Goal: Task Accomplishment & Management: Manage account settings

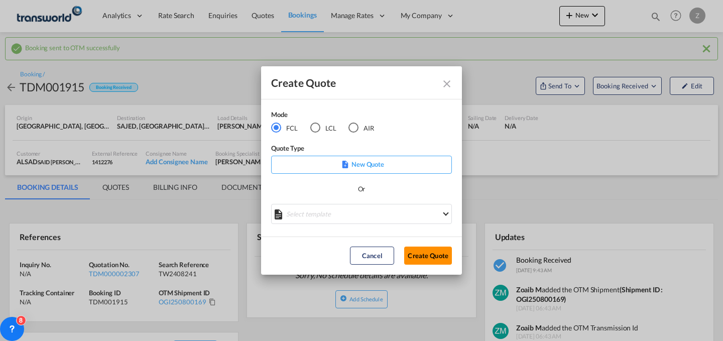
click at [436, 258] on button "Create Quote" at bounding box center [428, 255] width 48 height 18
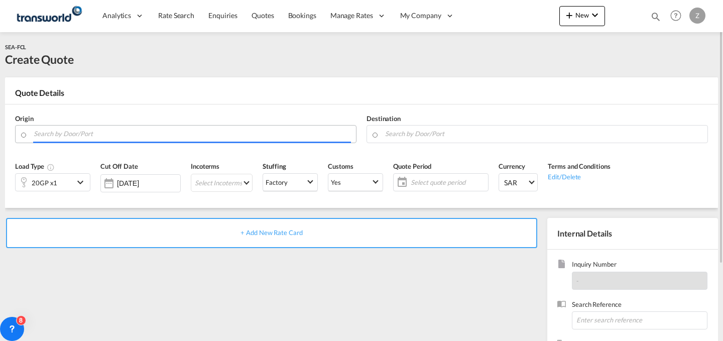
click at [284, 134] on input "Search by Door/Port" at bounding box center [192, 134] width 317 height 18
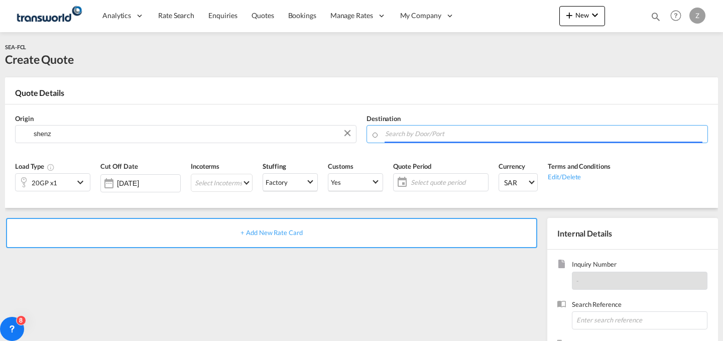
type input "Qingshuihe/[GEOGRAPHIC_DATA], CNQSE"
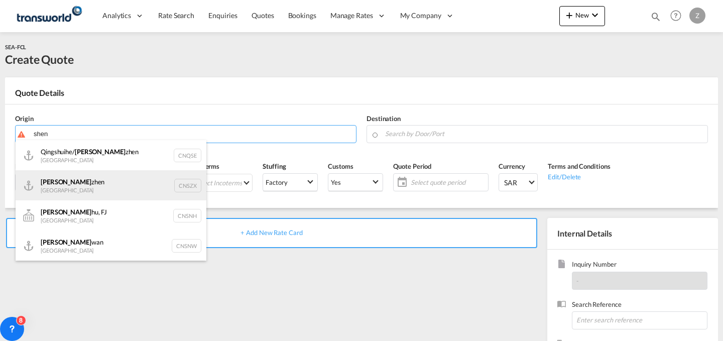
click at [69, 182] on div "[PERSON_NAME] [GEOGRAPHIC_DATA] CNSZX" at bounding box center [111, 185] width 191 height 30
type input "[GEOGRAPHIC_DATA], CNSZX"
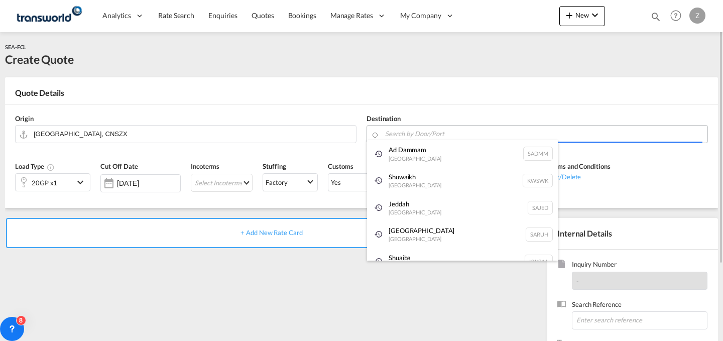
click at [441, 136] on body "Analytics Dashboard Reports Rate Search Enquiries Quotes Bookings" at bounding box center [361, 170] width 723 height 341
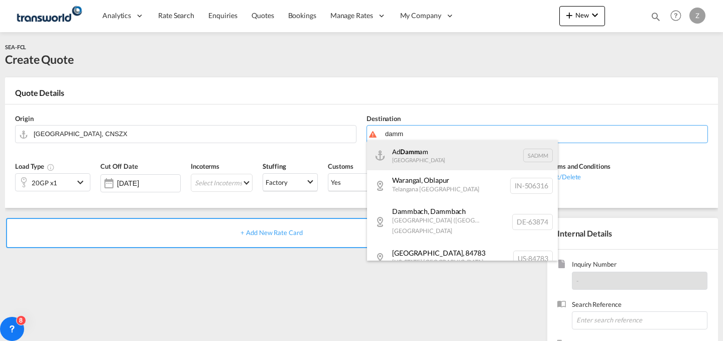
click at [430, 149] on div "Ad Damm am [GEOGRAPHIC_DATA] [GEOGRAPHIC_DATA]" at bounding box center [462, 155] width 191 height 30
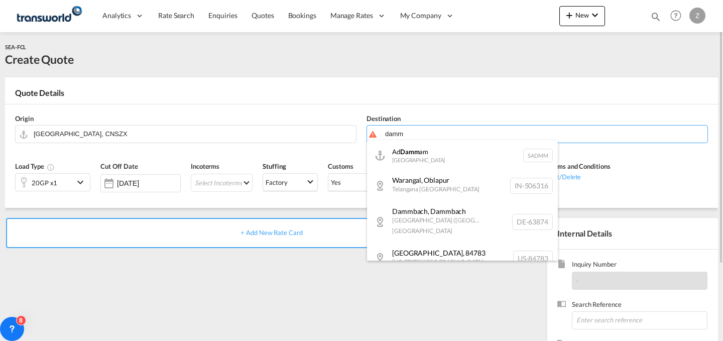
type input "Ad Dammam, SADMM"
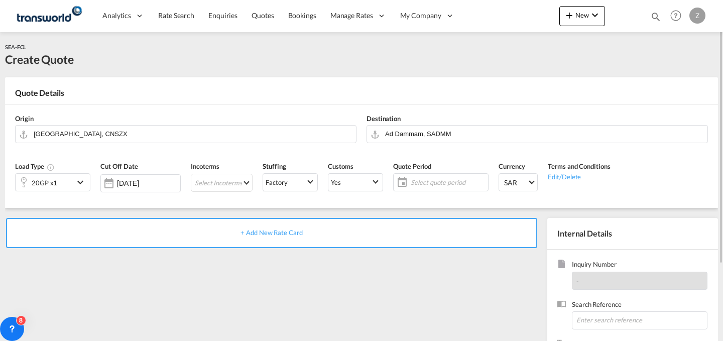
click at [80, 179] on md-icon "icon-chevron-down" at bounding box center [81, 182] width 15 height 12
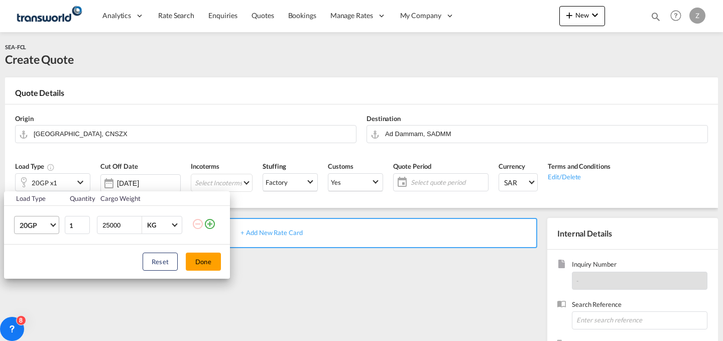
click at [51, 228] on md-select-value "20GP" at bounding box center [39, 224] width 40 height 17
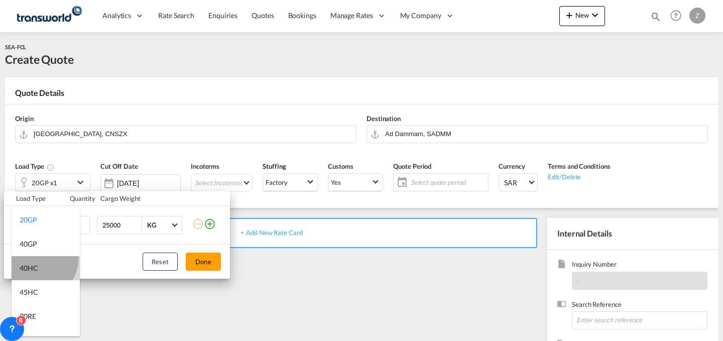
click at [36, 259] on md-option "40HC" at bounding box center [46, 268] width 68 height 24
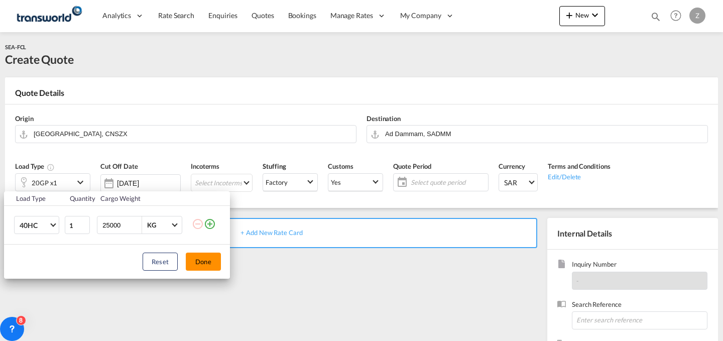
click at [209, 253] on button "Done" at bounding box center [203, 262] width 35 height 18
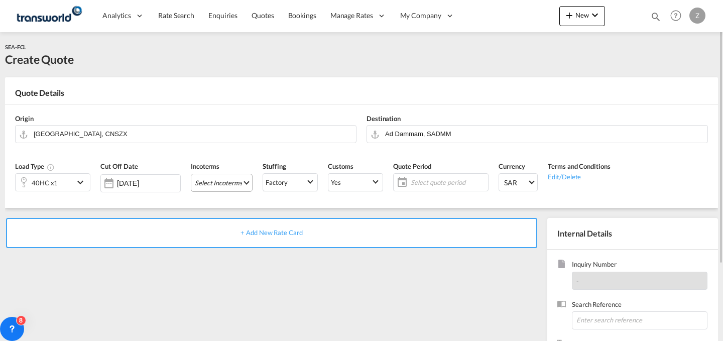
click at [225, 179] on md-select "Select Incoterms FCA - import Free Carrier FAS - export Free Alongside Ship DPU…" at bounding box center [222, 183] width 62 height 18
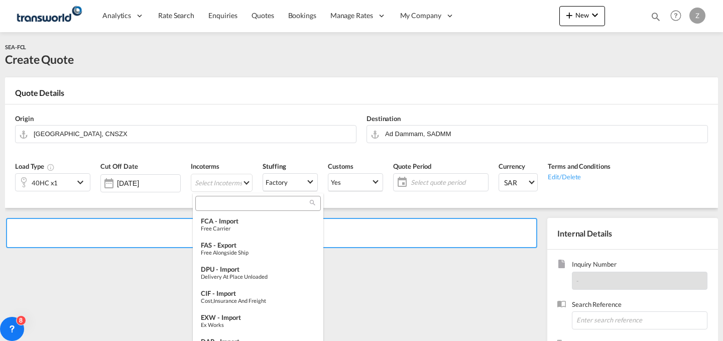
click at [244, 204] on input "search" at bounding box center [253, 203] width 111 height 9
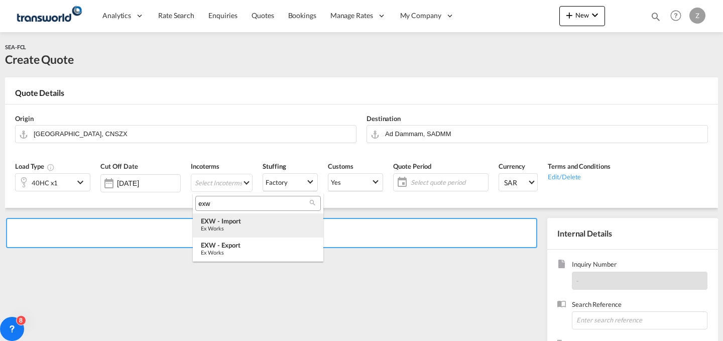
type input "exw"
click at [248, 222] on div "EXW - import" at bounding box center [258, 221] width 114 height 8
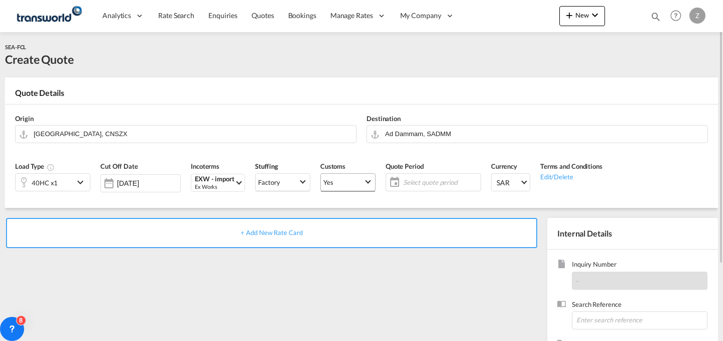
click at [363, 184] on span "Yes" at bounding box center [343, 182] width 40 height 9
click at [365, 216] on md-option "No" at bounding box center [349, 206] width 70 height 24
click at [371, 185] on md-select-value "Yes" at bounding box center [348, 182] width 54 height 19
click at [354, 199] on md-option "No" at bounding box center [349, 206] width 70 height 24
click at [358, 186] on span "No" at bounding box center [343, 182] width 40 height 9
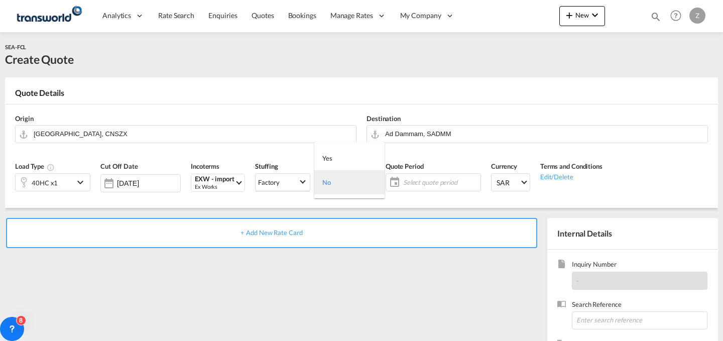
click at [353, 193] on md-option "No" at bounding box center [349, 182] width 70 height 24
click at [439, 182] on span "Select quote period" at bounding box center [440, 182] width 75 height 9
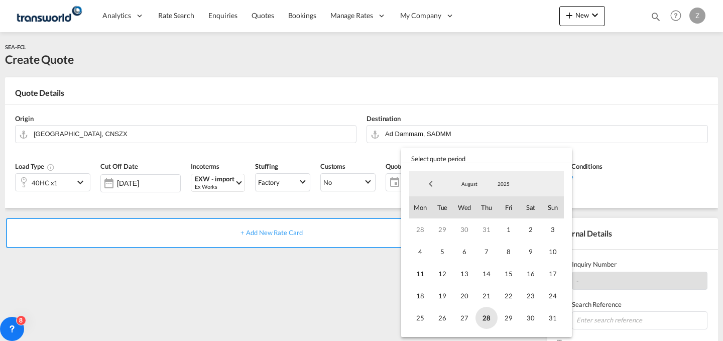
click at [486, 315] on span "28" at bounding box center [486, 318] width 22 height 22
click at [547, 315] on span "31" at bounding box center [553, 318] width 22 height 22
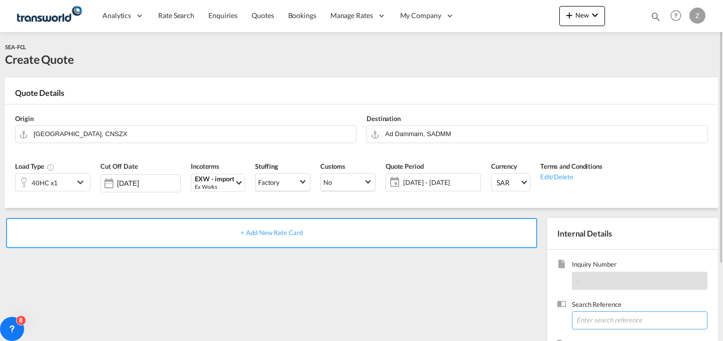
paste input "TW2708291"
click at [591, 323] on input "TW2708291" at bounding box center [640, 320] width 136 height 18
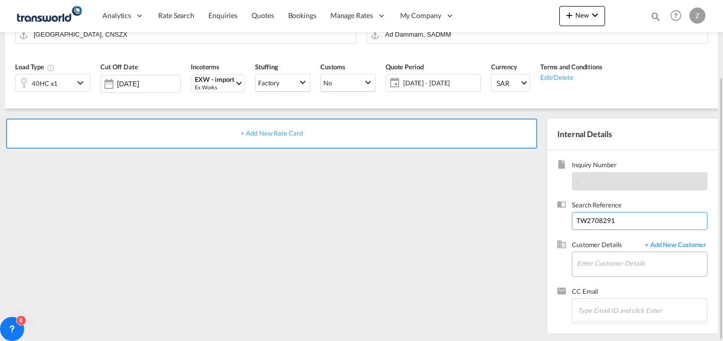
type input "TW2708291"
click at [606, 260] on input "Enter Customer Details" at bounding box center [642, 263] width 130 height 23
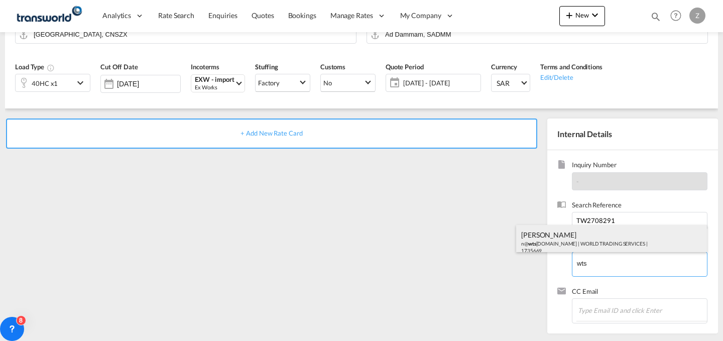
click at [594, 244] on div "[PERSON_NAME] n@ wts [DOMAIN_NAME] | WORLD TRADING SERVICES | 1735669" at bounding box center [611, 242] width 191 height 34
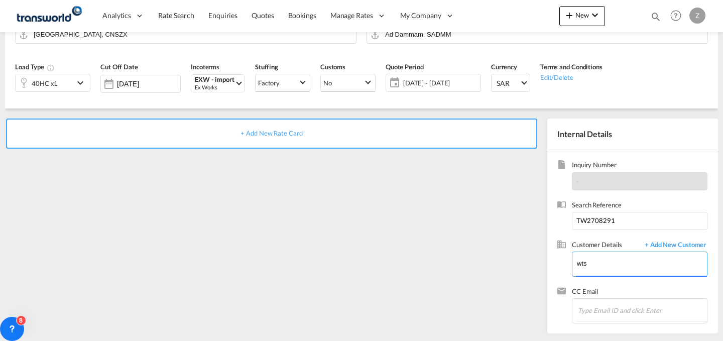
type input "WORLD TRADING SERVICES, [PERSON_NAME], n@[DOMAIN_NAME]"
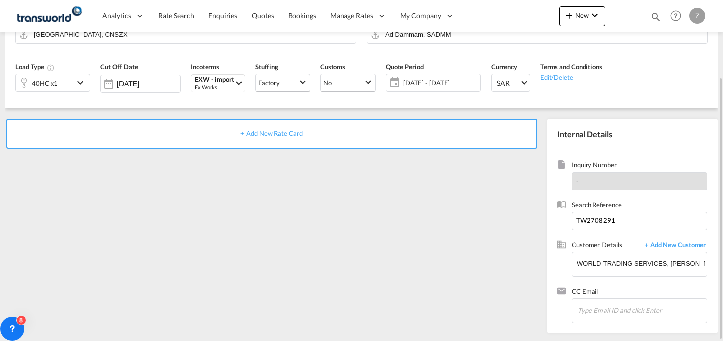
click at [439, 139] on div "+ Add New Rate Card" at bounding box center [271, 133] width 531 height 30
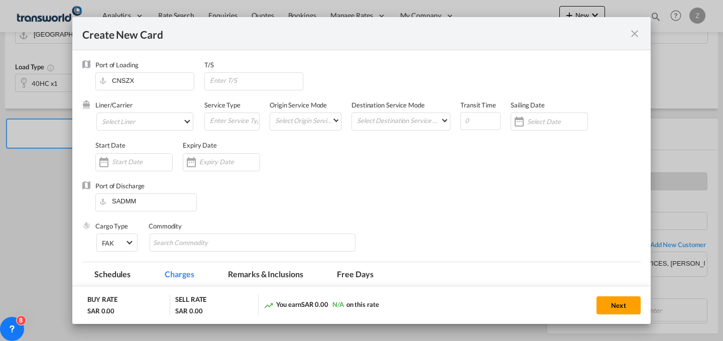
type input "Basic Ocean Freight"
select select "per equipment"
click at [161, 114] on md-select "Select Liner 2HM LOGISTICS D.O.O 2HM LOGISTICS D.O.O. / TWKS-KOPER 3P LOGISTICS…" at bounding box center [144, 121] width 97 height 18
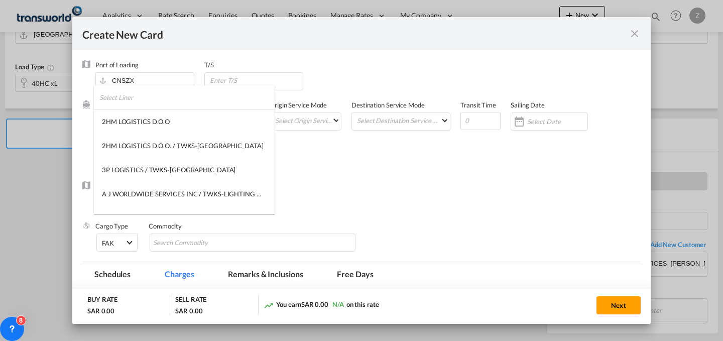
click at [159, 98] on input "search" at bounding box center [186, 97] width 175 height 24
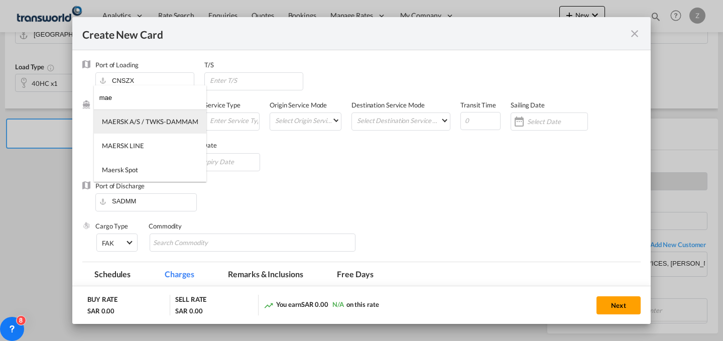
type input "mae"
click at [151, 118] on div "MAERSK A/S / TWKS-DAMMAM" at bounding box center [150, 121] width 96 height 9
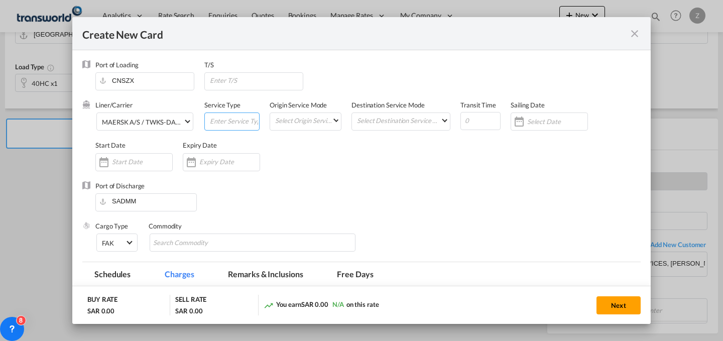
click at [220, 119] on input "Create New Card ..." at bounding box center [234, 120] width 50 height 15
type input "FCL"
click at [318, 123] on md-select "Select Origin Service Mode SD [GEOGRAPHIC_DATA]" at bounding box center [307, 120] width 67 height 14
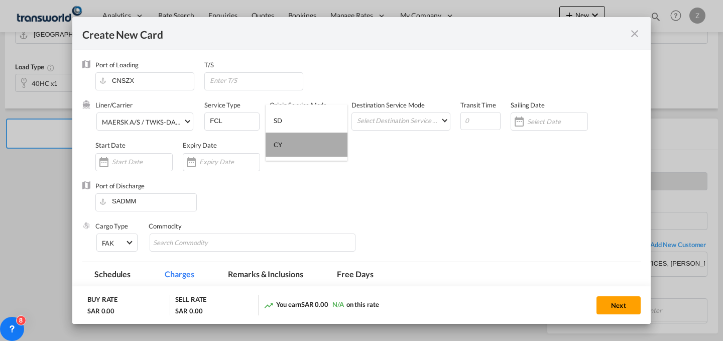
click at [314, 141] on md-option "CY" at bounding box center [307, 145] width 82 height 24
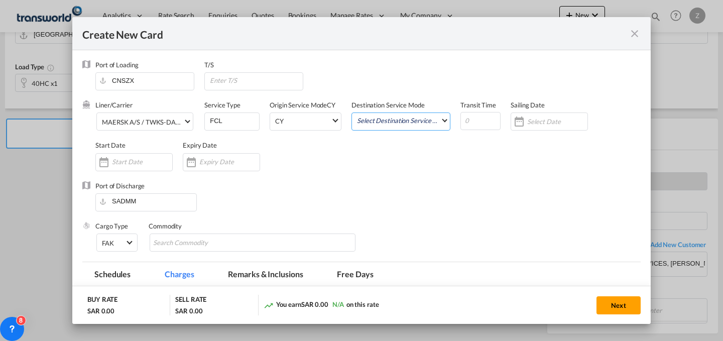
click at [384, 121] on md-select "Select Destination Service Mode SD [GEOGRAPHIC_DATA]" at bounding box center [403, 120] width 94 height 14
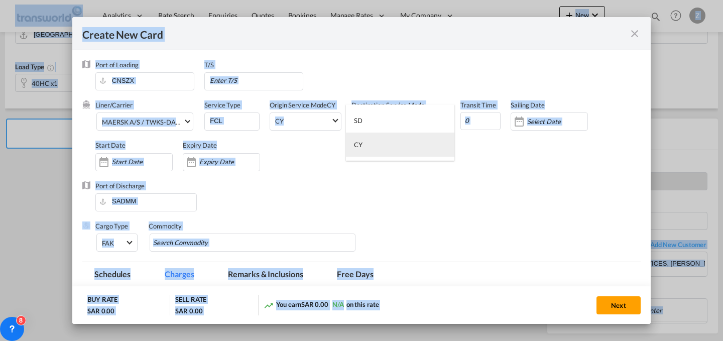
drag, startPoint x: 375, startPoint y: 142, endPoint x: 460, endPoint y: 117, distance: 87.9
click at [460, 117] on body "Analytics Dashboard Reports Rate Search Enquiries Quotes Bookings" at bounding box center [361, 170] width 723 height 341
click at [413, 146] on md-option "CY" at bounding box center [400, 145] width 108 height 24
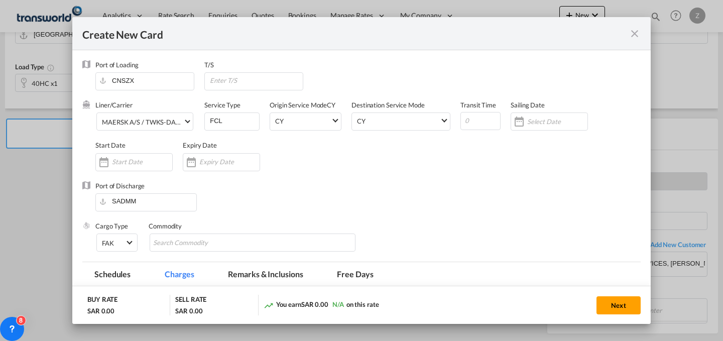
click at [475, 111] on span "Create New Card ..." at bounding box center [480, 119] width 40 height 21
click at [472, 117] on input "Create New Card ..." at bounding box center [480, 121] width 40 height 18
type input "17"
click at [147, 163] on input "Create New Card ..." at bounding box center [142, 162] width 60 height 8
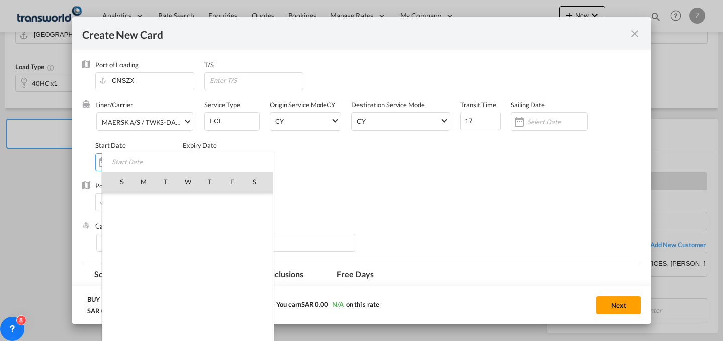
scroll to position [232405, 0]
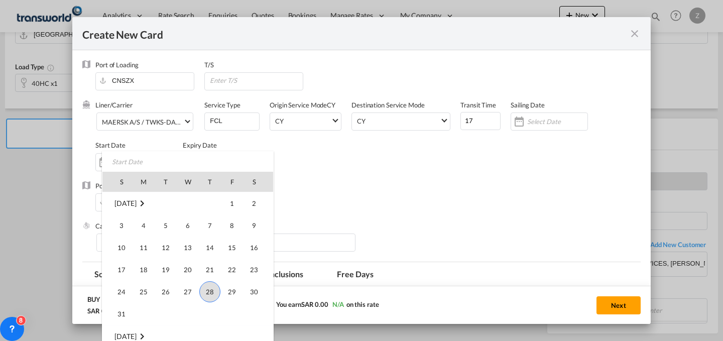
click at [212, 292] on span "28" at bounding box center [209, 291] width 21 height 21
type input "[DATE]"
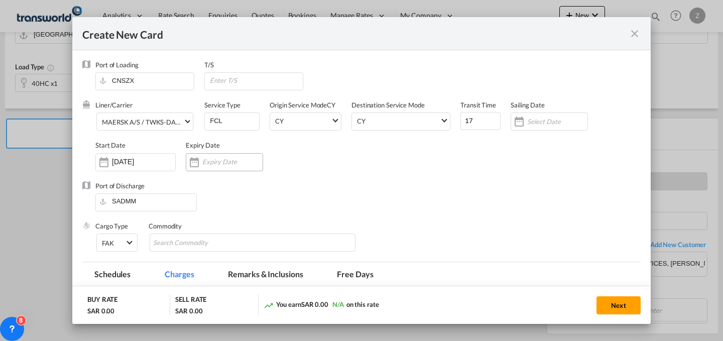
click at [239, 160] on input "Create New Card ..." at bounding box center [232, 162] width 60 height 8
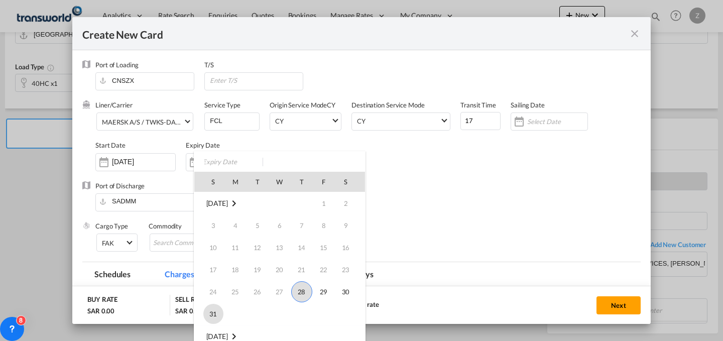
click at [212, 319] on span "31" at bounding box center [213, 314] width 20 height 20
type input "[DATE]"
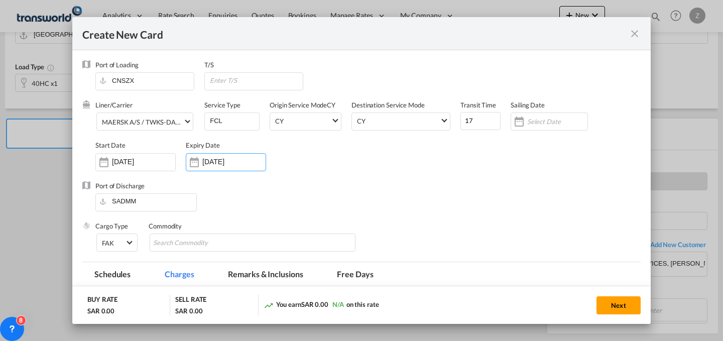
scroll to position [61, 0]
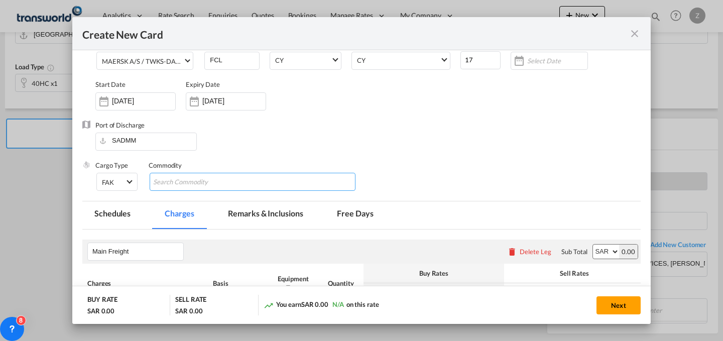
click at [257, 181] on md-chips-wrap "Chips container with autocompletion. Enter the text area, type text to search, …" at bounding box center [253, 182] width 206 height 18
type input "GC"
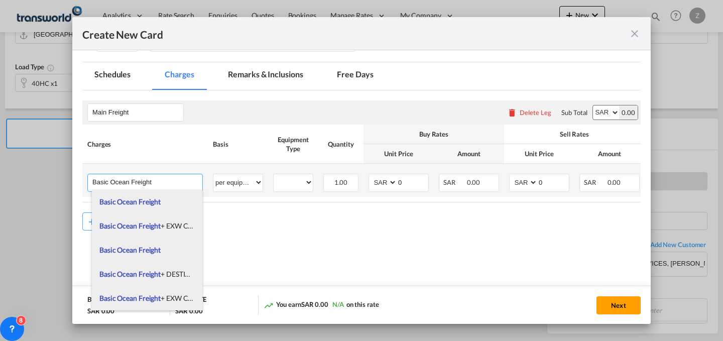
click at [163, 180] on input "Basic Ocean Freight" at bounding box center [147, 181] width 110 height 15
click at [163, 222] on span "Basic Ocean Freight + EXW Charges" at bounding box center [153, 225] width 109 height 9
type input "Basic Ocean Freight + EXW Charges"
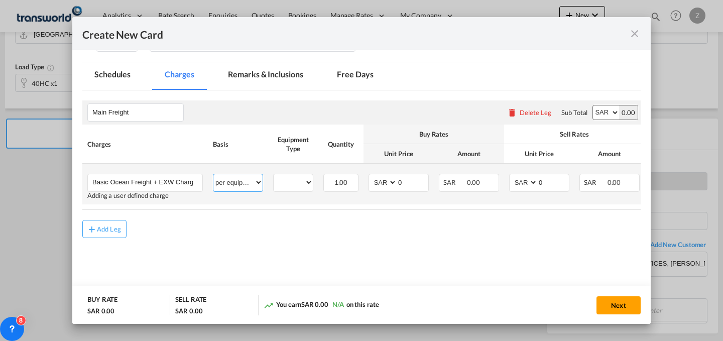
click at [247, 185] on select "per equipment per container per B/L per shipping bill per shipment % on freight…" at bounding box center [237, 182] width 49 height 16
click at [213, 174] on select "per equipment per container per B/L per shipping bill per shipment % on freight…" at bounding box center [237, 182] width 49 height 16
click at [290, 178] on select "40HC" at bounding box center [293, 183] width 39 height 14
select select "40HC"
click at [274, 176] on select "40HC" at bounding box center [293, 183] width 39 height 14
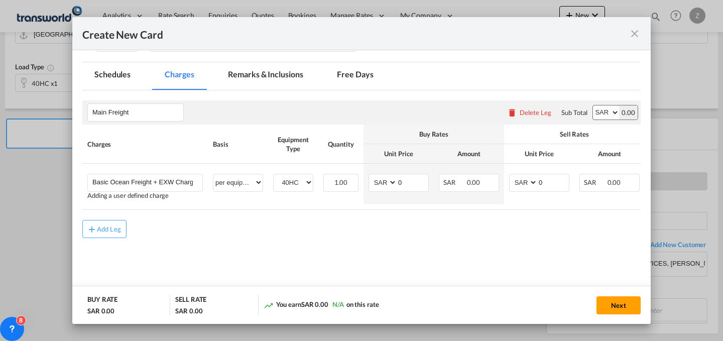
click at [596, 108] on select "AED AFN ALL AMD ANG AOA ARS AUD AWG AZN BAM BBD BDT BGN BHD BIF BMD BND [PERSON…" at bounding box center [606, 112] width 26 height 14
select select "string:USD"
click at [593, 105] on select "AED AFN ALL AMD ANG AOA ARS AUD AWG AZN BAM BBD BDT BGN BHD BIF BMD BND [PERSON…" at bounding box center [606, 112] width 26 height 14
click at [527, 180] on select "AED AFN ALL AMD ANG AOA ARS AUD AWG AZN BAM BBD BDT BGN BHD BIF BMD BND [PERSON…" at bounding box center [524, 183] width 26 height 14
select select "string:USD"
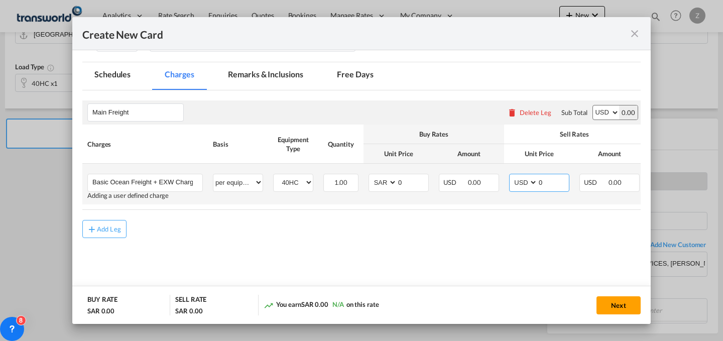
click at [511, 176] on select "AED AFN ALL AMD ANG AOA ARS AUD AWG AZN BAM BBD BDT BGN BHD BIF BMD BND [PERSON…" at bounding box center [524, 183] width 26 height 14
click at [389, 180] on select "AED AFN ALL AMD ANG AOA ARS AUD AWG AZN BAM BBD BDT BGN BHD BIF BMD BND [PERSON…" at bounding box center [383, 183] width 26 height 14
select select "string:USD"
click at [370, 176] on select "AED AFN ALL AMD ANG AOA ARS AUD AWG AZN BAM BBD BDT BGN BHD BIF BMD BND [PERSON…" at bounding box center [383, 183] width 26 height 14
click at [403, 184] on input "0" at bounding box center [412, 181] width 31 height 15
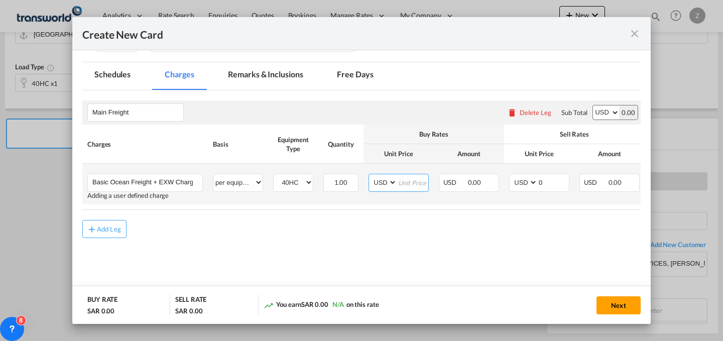
type input "4"
type input "2475"
click at [558, 179] on input "0" at bounding box center [553, 181] width 31 height 15
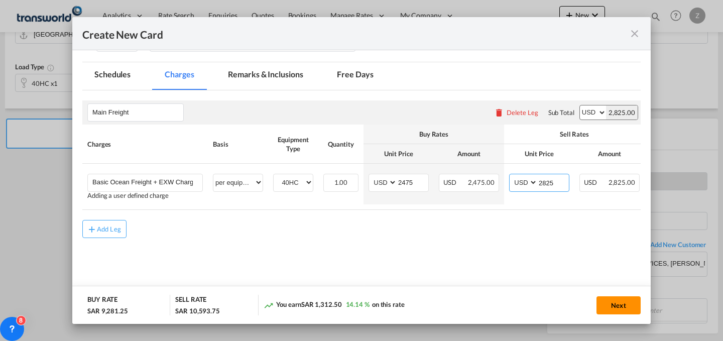
type input "2825"
click at [608, 299] on button "Next" at bounding box center [618, 305] width 44 height 18
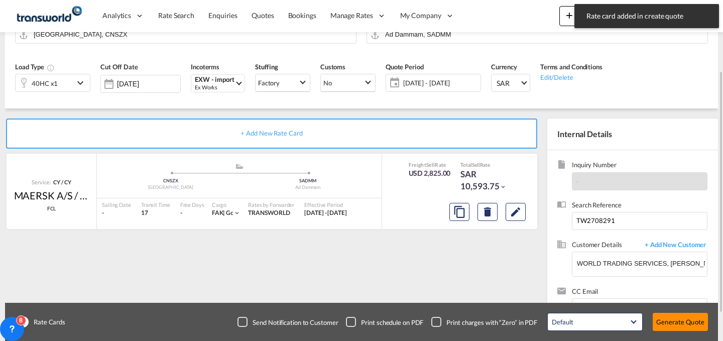
click at [685, 323] on button "Generate Quote" at bounding box center [680, 322] width 55 height 18
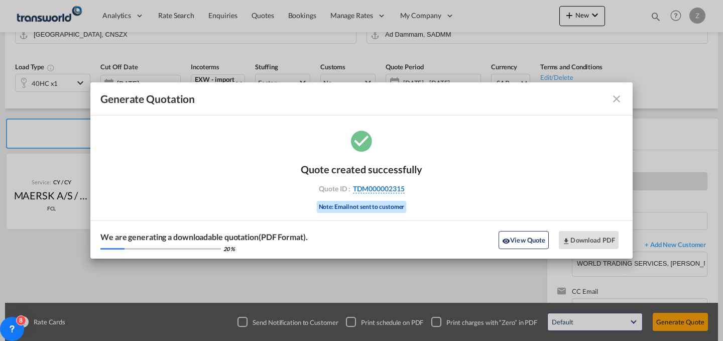
click at [397, 187] on span "TDM000002315" at bounding box center [379, 188] width 52 height 9
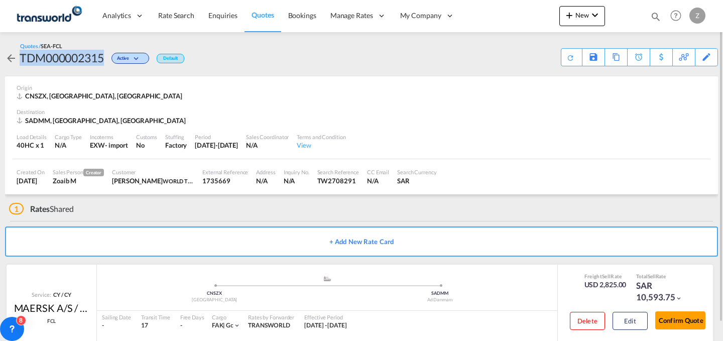
drag, startPoint x: 23, startPoint y: 57, endPoint x: 108, endPoint y: 60, distance: 85.4
click at [108, 60] on div "TDM000002315 Active Default" at bounding box center [94, 58] width 179 height 16
copy div "TDM000002315"
click at [684, 323] on button "Confirm Quote" at bounding box center [680, 320] width 50 height 18
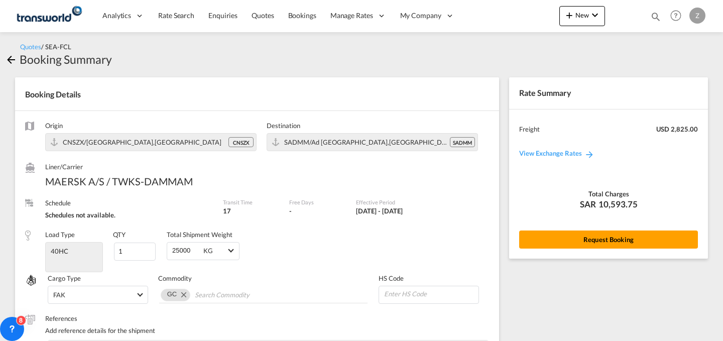
scroll to position [369, 0]
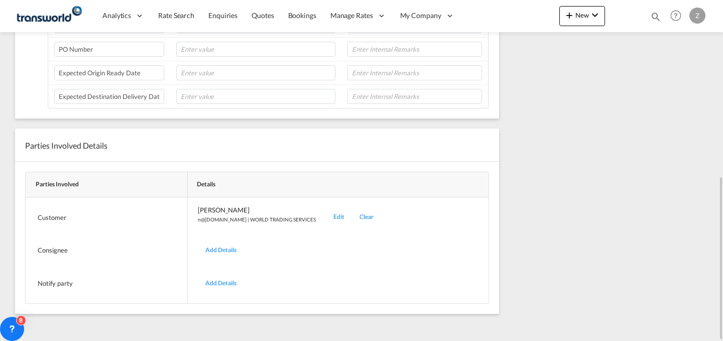
click at [326, 219] on div "Edit" at bounding box center [339, 217] width 26 height 24
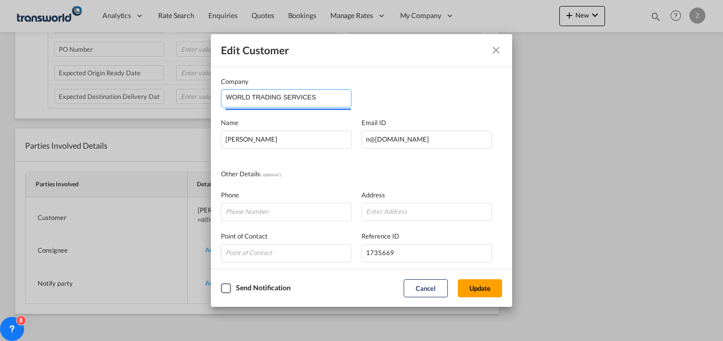
drag, startPoint x: 316, startPoint y: 101, endPoint x: 52, endPoint y: 122, distance: 264.4
click at [52, 122] on div "Edit Customer Company WORLD TRADING SERVICES Name [PERSON_NAME] Email ID [EMAIL…" at bounding box center [361, 170] width 723 height 341
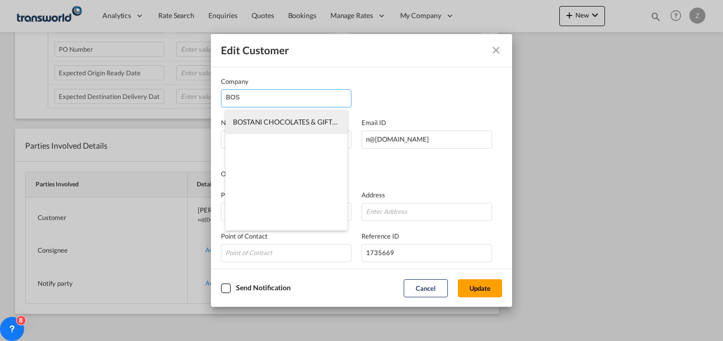
click at [280, 121] on span "BOSTANI CHOCOLATES & GIFTS FACTORY CO." at bounding box center [307, 121] width 149 height 9
type input "BOSTANI CHOCOLATES & GIFTS FACTORY CO."
type input "[PERSON_NAME][EMAIL_ADDRESS][DOMAIN_NAME]"
type input "531424676"
type input "1412204"
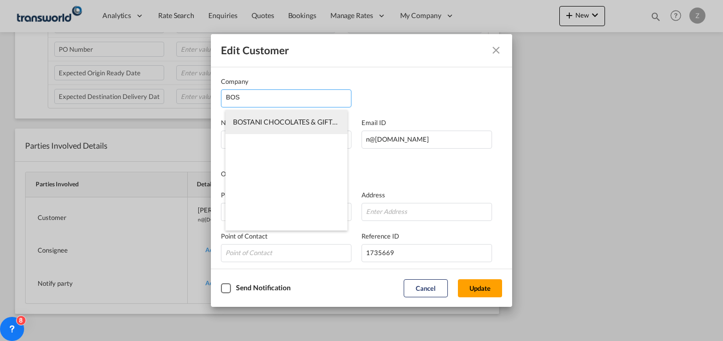
type input "34327"
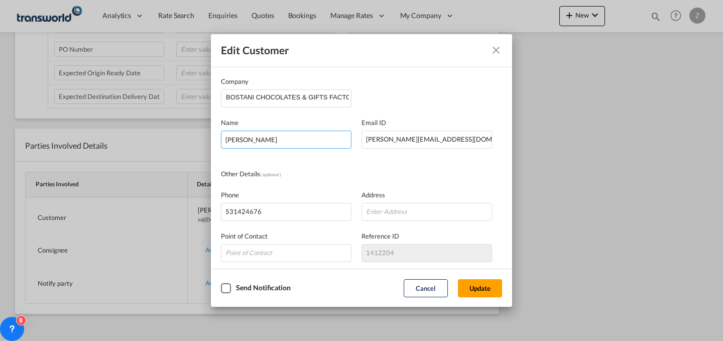
drag, startPoint x: 332, startPoint y: 139, endPoint x: 21, endPoint y: 133, distance: 310.8
click at [21, 133] on div "Edit Customer Company BOSTANI CHOCOLATES & GIFTS FACTORY CO. Name [PERSON_NAME]…" at bounding box center [361, 170] width 723 height 341
type input "B"
type input "[PERSON_NAME]"
click at [488, 280] on button "Update" at bounding box center [480, 288] width 44 height 18
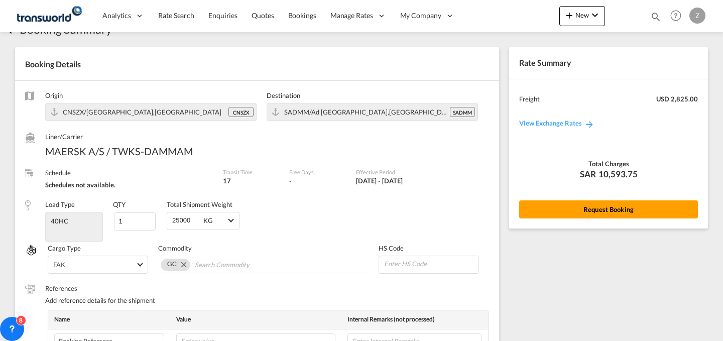
scroll to position [0, 0]
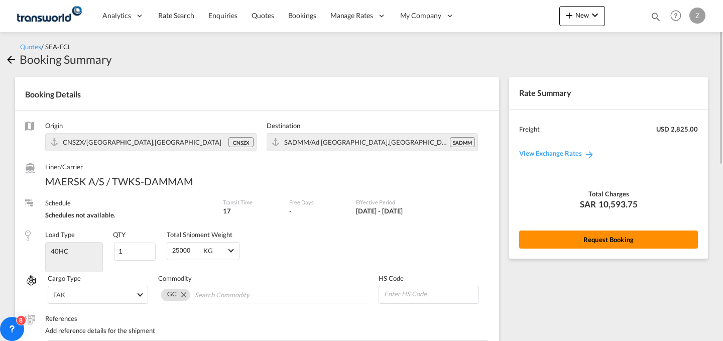
click at [566, 240] on button "Request Booking" at bounding box center [608, 239] width 179 height 18
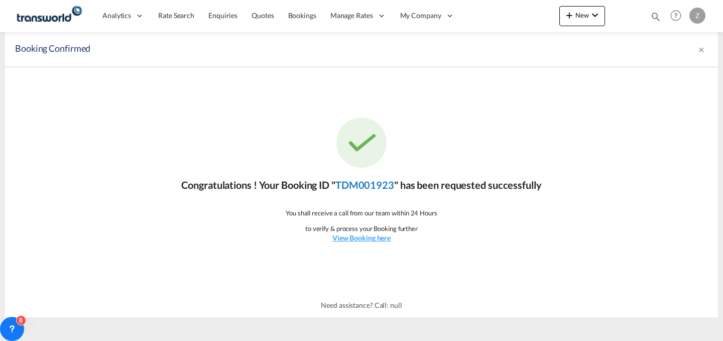
click at [361, 180] on link "TDM001923" at bounding box center [364, 185] width 59 height 12
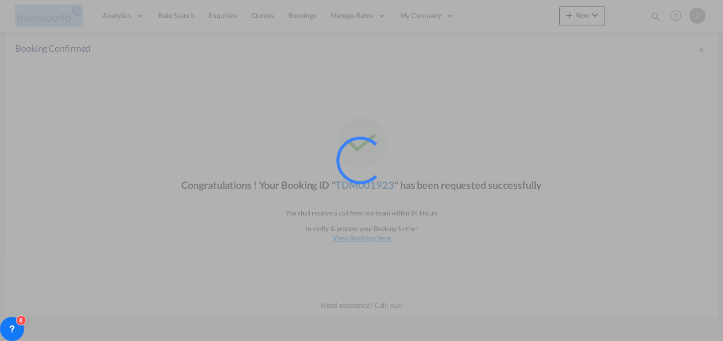
click at [361, 180] on div at bounding box center [360, 160] width 60 height 60
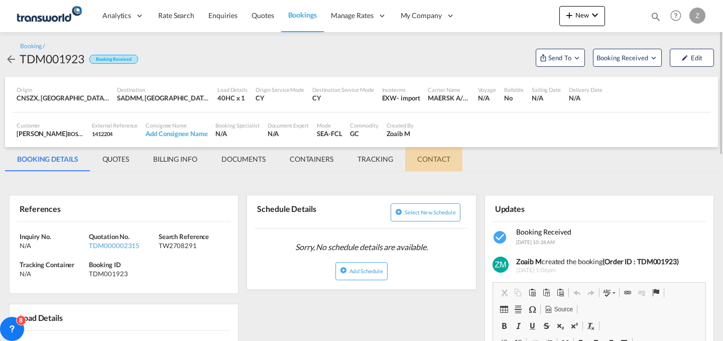
click at [439, 162] on md-tab-item "CONTACT" at bounding box center [433, 159] width 57 height 24
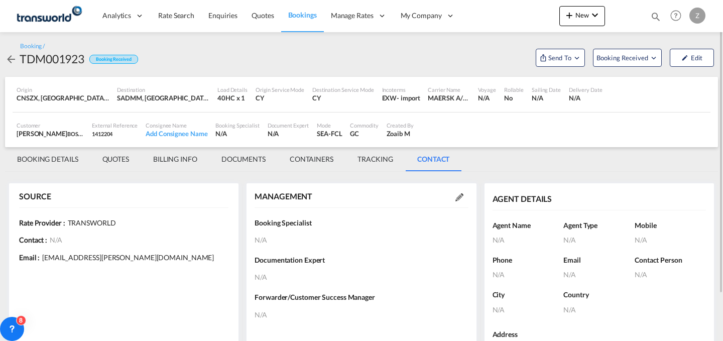
click at [458, 201] on div "MANAGEMENT" at bounding box center [361, 196] width 213 height 11
click at [458, 198] on md-icon at bounding box center [459, 197] width 8 height 8
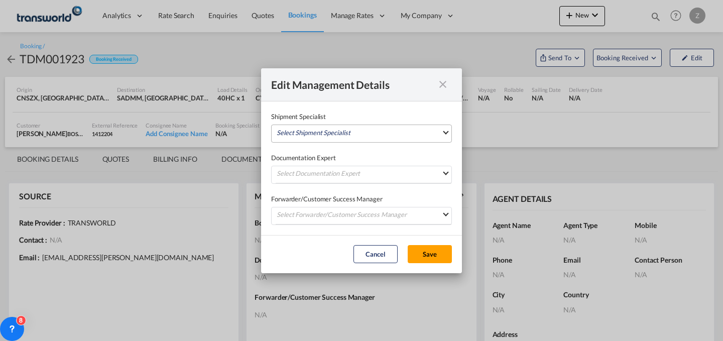
click at [342, 132] on md-select "Select Shipment Specialist [PERSON_NAME] W [PERSON_NAME][EMAIL_ADDRESS][PERSON_…" at bounding box center [361, 133] width 181 height 18
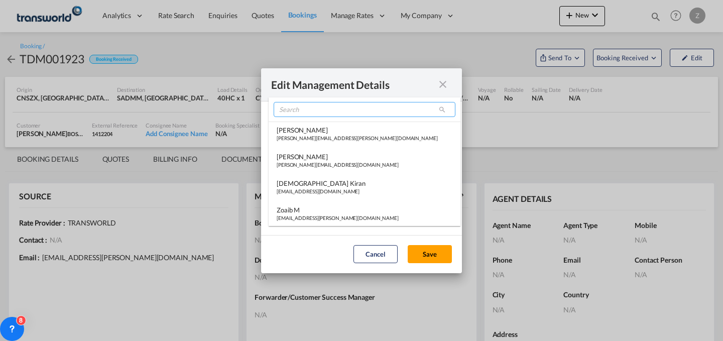
click at [335, 112] on input "search" at bounding box center [365, 109] width 182 height 15
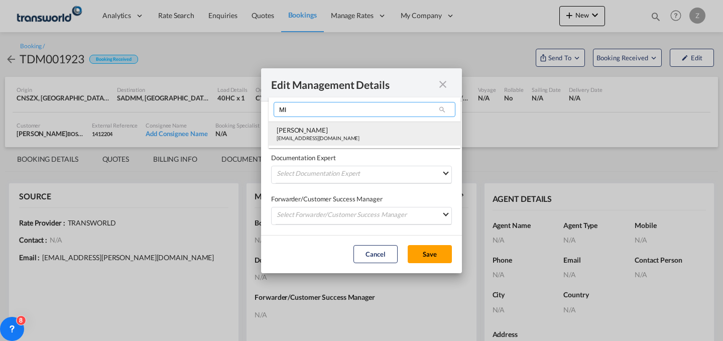
type input "MI"
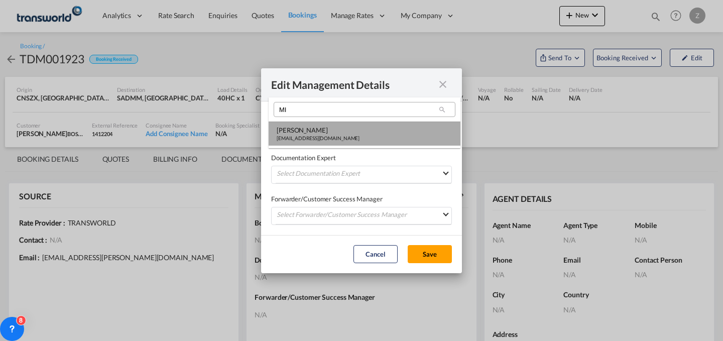
click at [320, 134] on div "[PERSON_NAME]" at bounding box center [318, 130] width 83 height 9
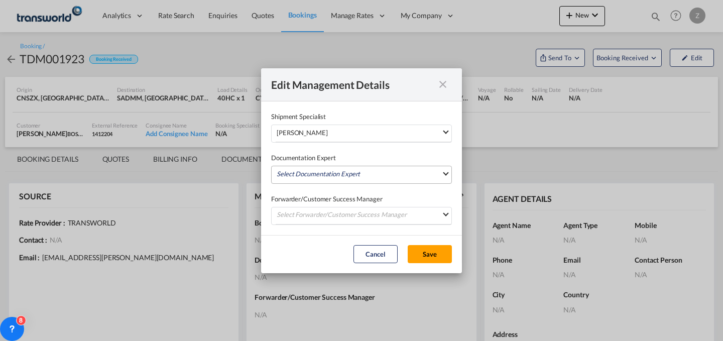
click at [307, 172] on md-select "Select Documentation Expert [PERSON_NAME] W [PERSON_NAME][EMAIL_ADDRESS][PERSON…" at bounding box center [361, 175] width 181 height 18
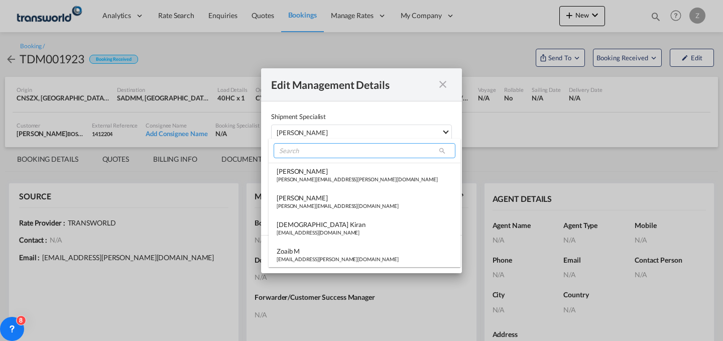
click at [330, 148] on input "search" at bounding box center [365, 150] width 182 height 15
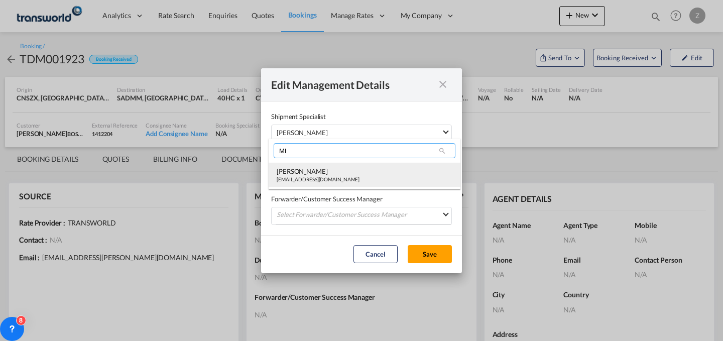
type input "MI"
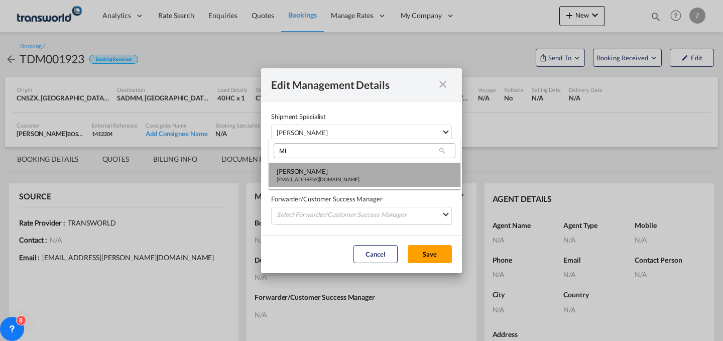
click at [317, 178] on div "[EMAIL_ADDRESS][DOMAIN_NAME]" at bounding box center [318, 179] width 83 height 7
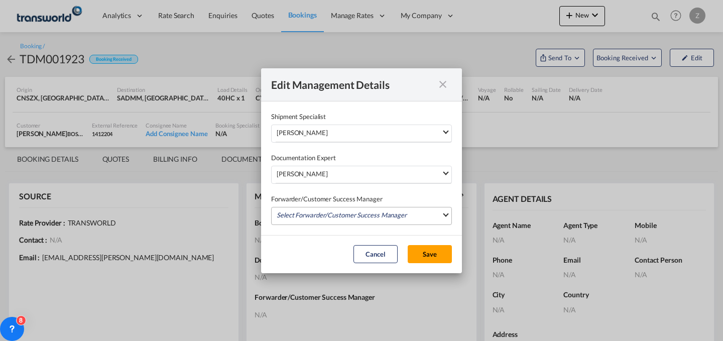
click at [311, 214] on md-select "Select Forwarder/Customer Success Manager [PERSON_NAME] [PERSON_NAME][EMAIL_ADD…" at bounding box center [361, 216] width 181 height 18
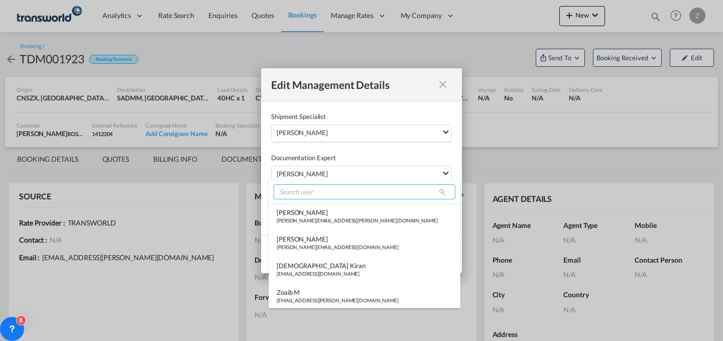
click at [341, 195] on input "search" at bounding box center [365, 191] width 182 height 15
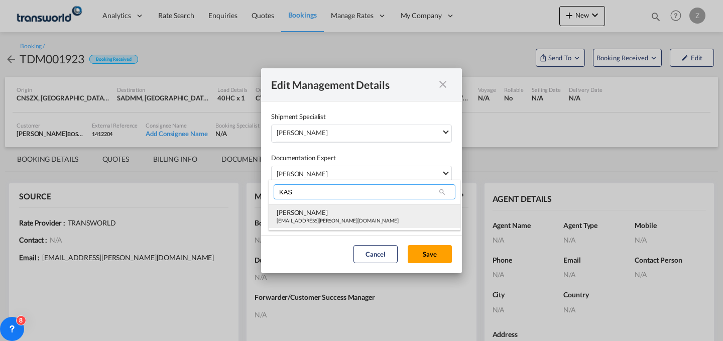
type input "KAS"
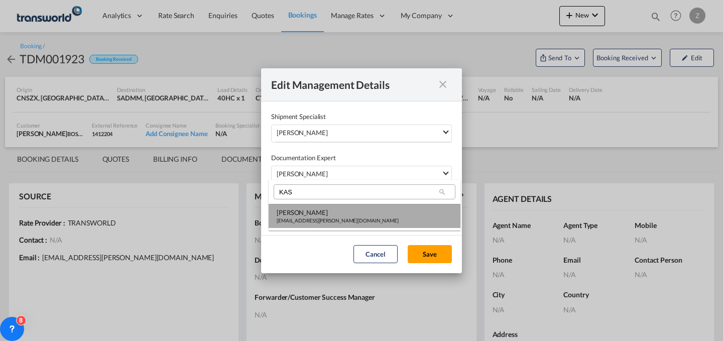
click at [334, 208] on div "[PERSON_NAME]" at bounding box center [338, 212] width 122 height 9
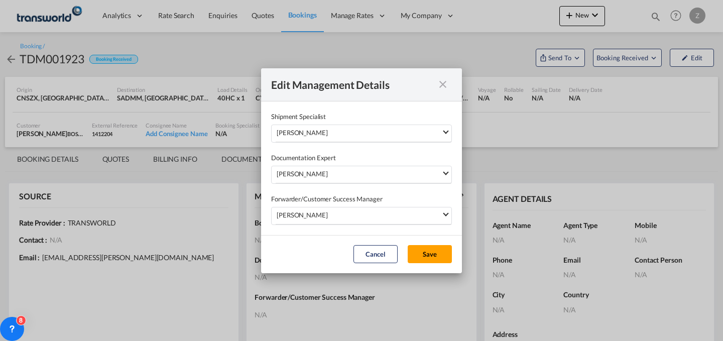
click at [406, 248] on md-dialog-actions "Cancel Save" at bounding box center [361, 254] width 201 height 38
click at [421, 256] on button "Save" at bounding box center [430, 254] width 44 height 18
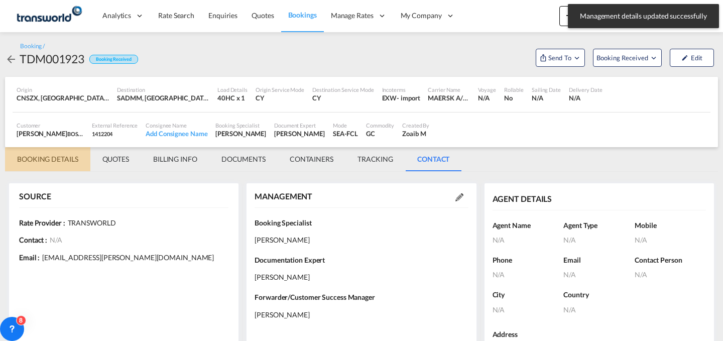
click at [46, 160] on md-tab-item "BOOKING DETAILS" at bounding box center [47, 159] width 85 height 24
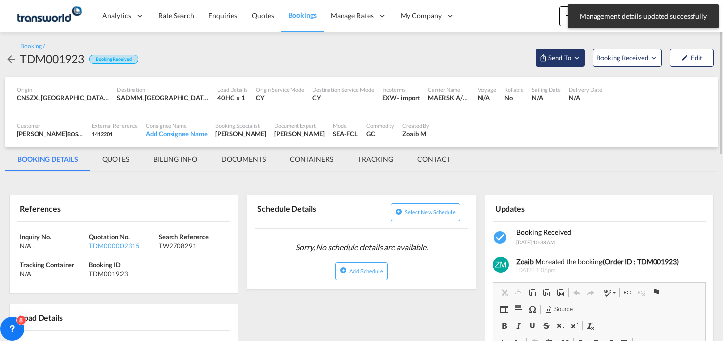
click at [580, 52] on button "Send To" at bounding box center [560, 58] width 49 height 18
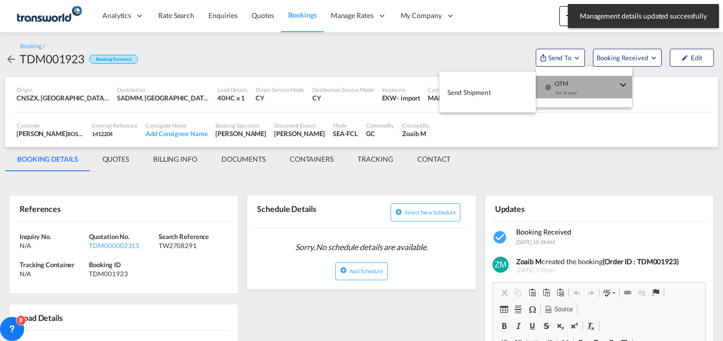
click at [568, 85] on div "Yet to sync" at bounding box center [586, 95] width 62 height 21
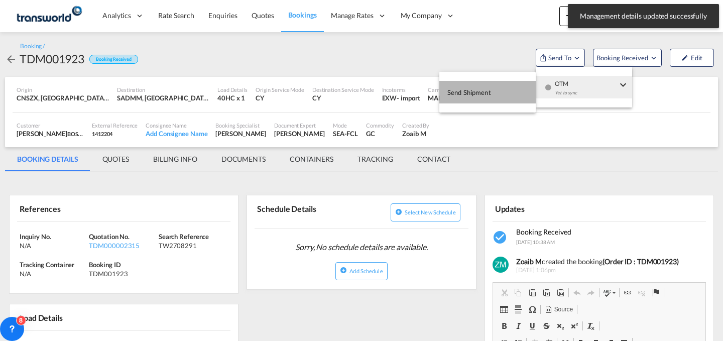
click at [490, 93] on span "Send Shipment" at bounding box center [469, 92] width 44 height 16
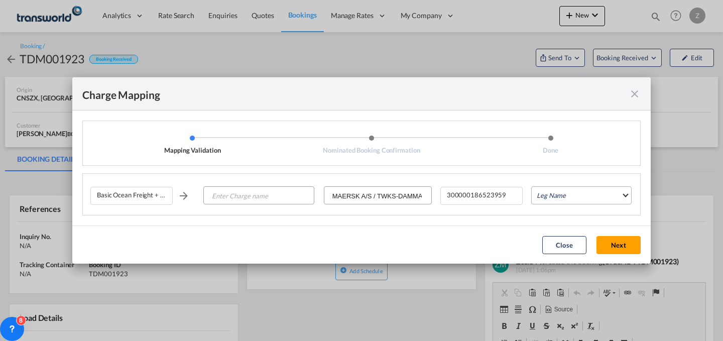
click at [570, 200] on md-select "Leg Name HANDLING ORIGIN VESSEL HANDLING DESTINATION OTHERS TL PICK UP CUSTOMS …" at bounding box center [581, 195] width 100 height 18
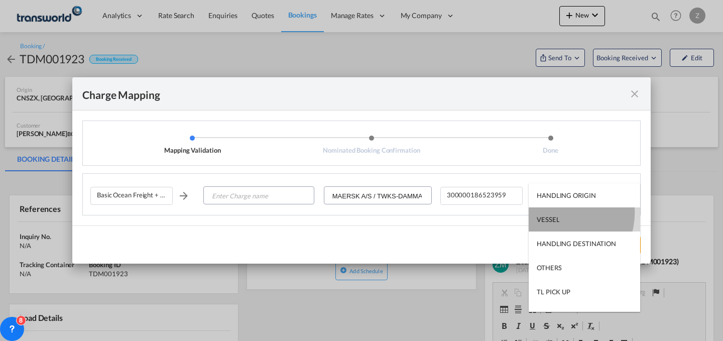
click at [561, 212] on md-option "VESSEL" at bounding box center [584, 219] width 111 height 24
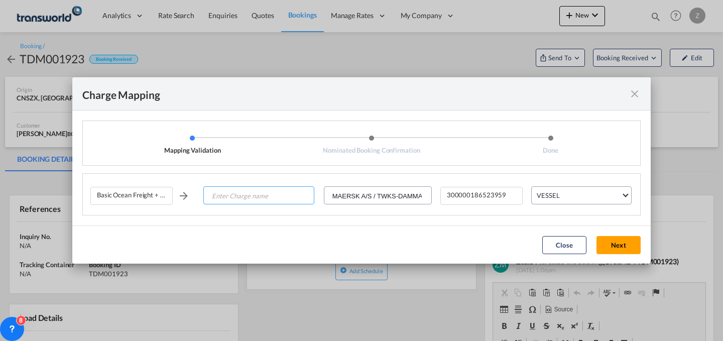
click at [240, 195] on input "Enter Charge name" at bounding box center [258, 196] width 109 height 18
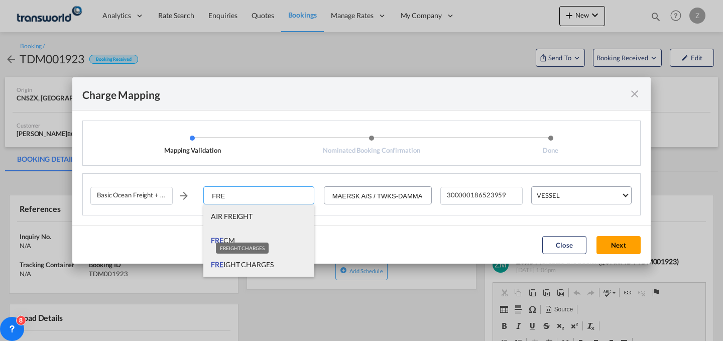
click at [253, 264] on span "FRE IGHT CHARGES" at bounding box center [242, 264] width 63 height 9
type input "FREIGHT CHARGES"
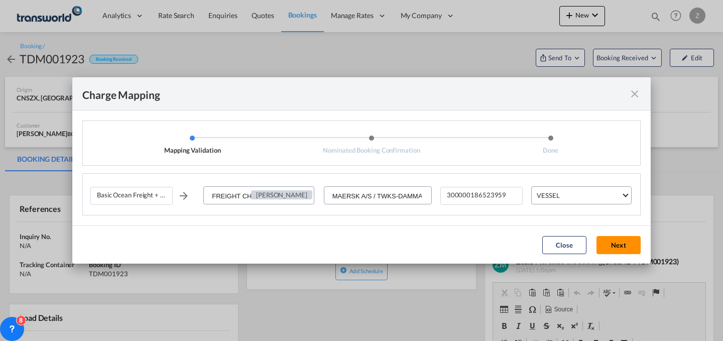
click at [619, 245] on button "Next" at bounding box center [618, 245] width 44 height 18
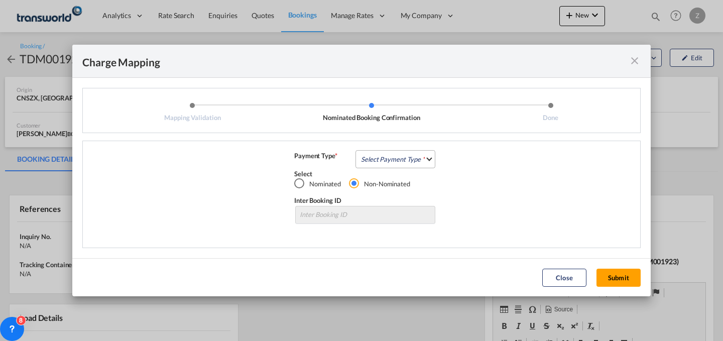
click at [391, 164] on md-select "Select Payment Type COLLECT PREPAID" at bounding box center [395, 159] width 80 height 18
click at [405, 157] on md-option "COLLECT" at bounding box center [398, 159] width 89 height 24
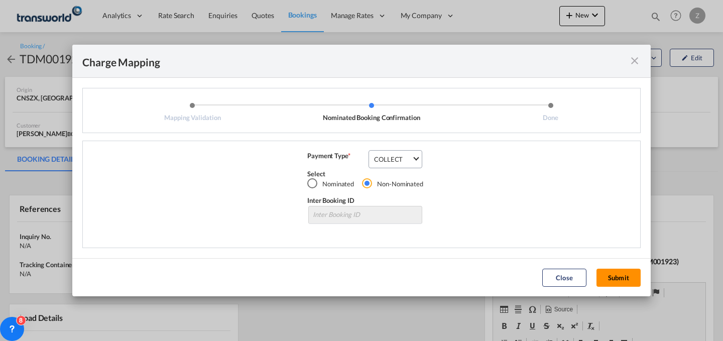
click at [630, 270] on button "Submit" at bounding box center [618, 278] width 44 height 18
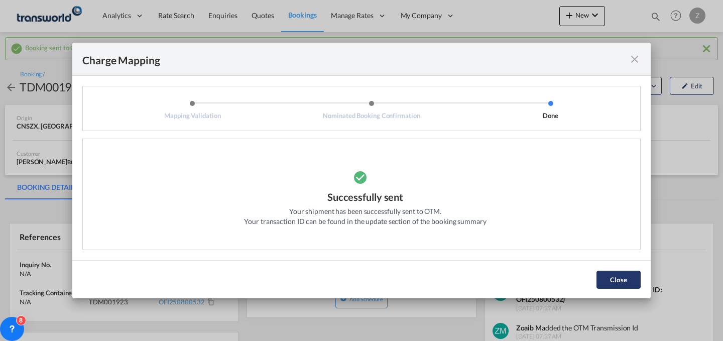
click at [628, 277] on button "Close" at bounding box center [618, 280] width 44 height 18
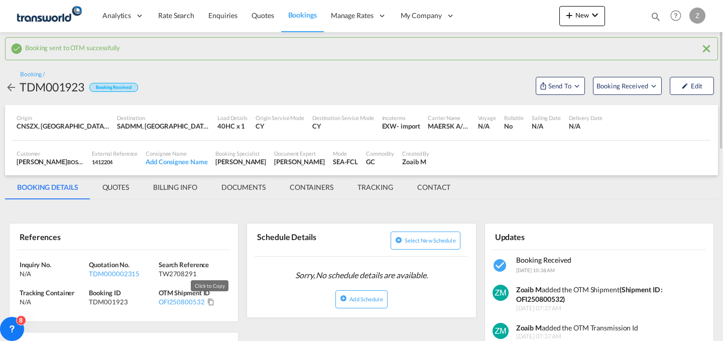
click at [210, 304] on md-icon "Click to Copy" at bounding box center [210, 301] width 7 height 7
